Goal: Book appointment/travel/reservation

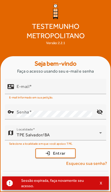
click at [43, 92] on input "E-mail" at bounding box center [60, 89] width 86 height 6
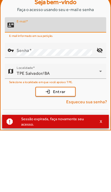
type input "**********"
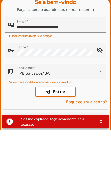
click at [56, 149] on button "login Entrar" at bounding box center [56, 154] width 40 height 10
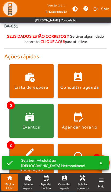
scroll to position [87, 0]
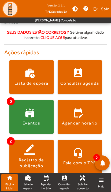
click at [33, 154] on span at bounding box center [31, 156] width 44 height 13
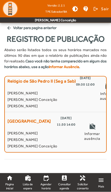
scroll to position [3, 0]
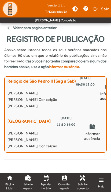
click at [64, 182] on link "perm_contact_calendar Consultar agenda" at bounding box center [64, 182] width 17 height 17
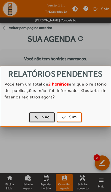
click at [42, 120] on span "Não" at bounding box center [46, 117] width 8 height 6
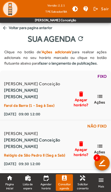
click at [2, 187] on link "home Página inicial" at bounding box center [9, 182] width 17 height 17
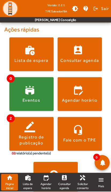
scroll to position [110, 0]
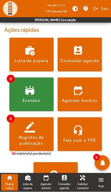
click at [18, 101] on span at bounding box center [31, 95] width 44 height 34
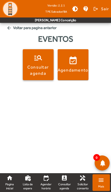
click at [36, 72] on div "Consultar agenda" at bounding box center [38, 70] width 29 height 12
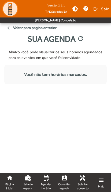
click at [6, 186] on span "Página inicial" at bounding box center [9, 186] width 13 height 8
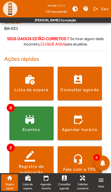
click at [62, 125] on span at bounding box center [80, 123] width 44 height 13
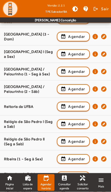
scroll to position [483, 0]
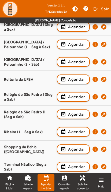
click at [27, 184] on span "Lista de espera" at bounding box center [28, 186] width 13 height 8
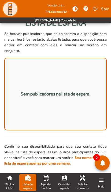
scroll to position [2, 0]
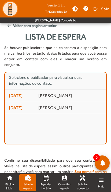
click at [20, 105] on span "[DATE]" at bounding box center [22, 108] width 26 height 6
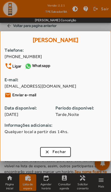
scroll to position [0, 0]
